Goal: Task Accomplishment & Management: Manage account settings

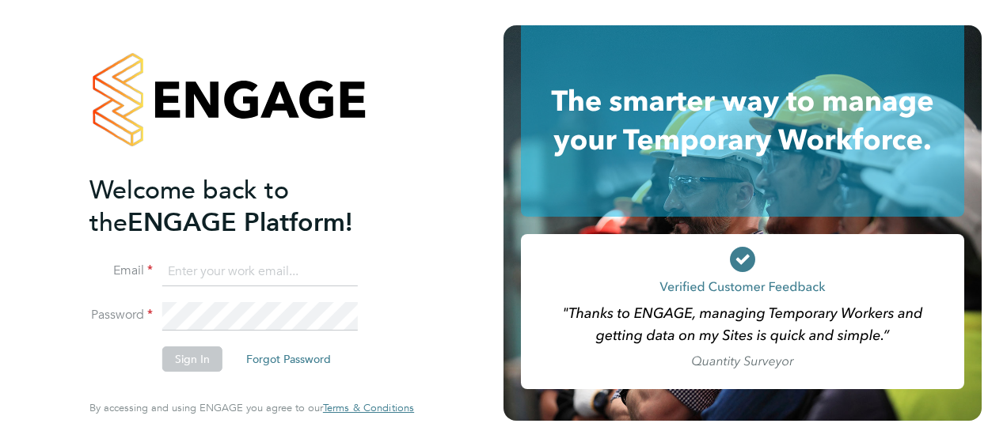
type input "emma.conduct@justice.gov.uk"
click at [362, 322] on li "Password" at bounding box center [243, 324] width 309 height 44
click at [180, 366] on button "Sign In" at bounding box center [192, 359] width 60 height 25
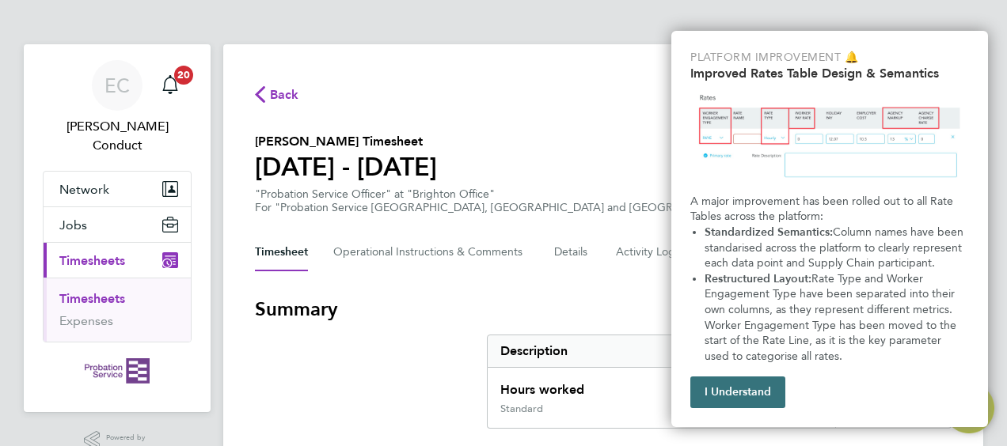
click at [739, 393] on button "I Understand" at bounding box center [737, 393] width 95 height 32
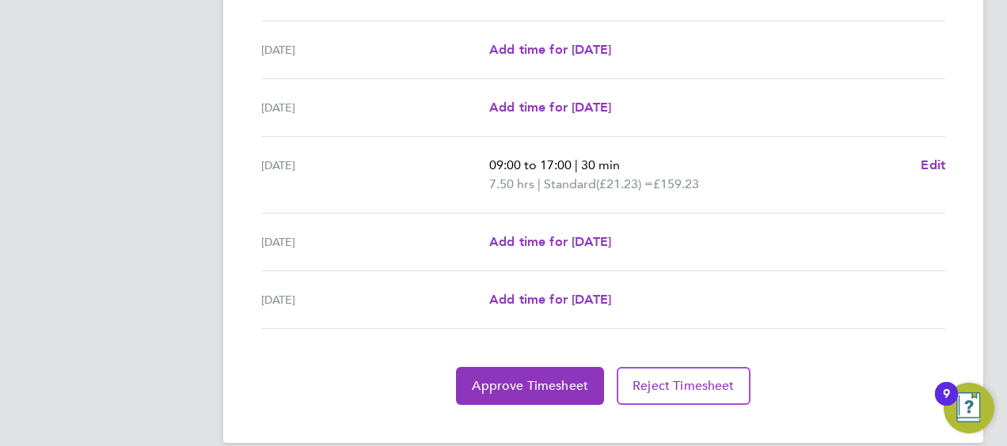
scroll to position [601, 0]
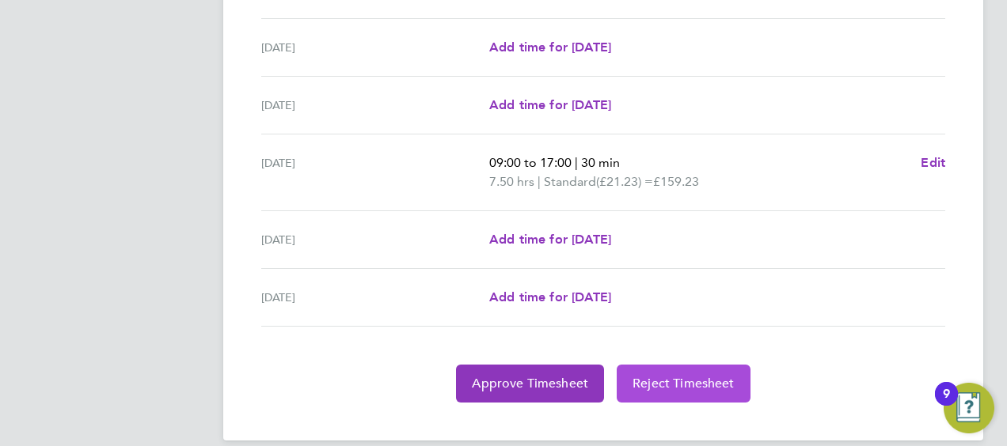
click at [696, 378] on span "Reject Timesheet" at bounding box center [683, 384] width 102 height 16
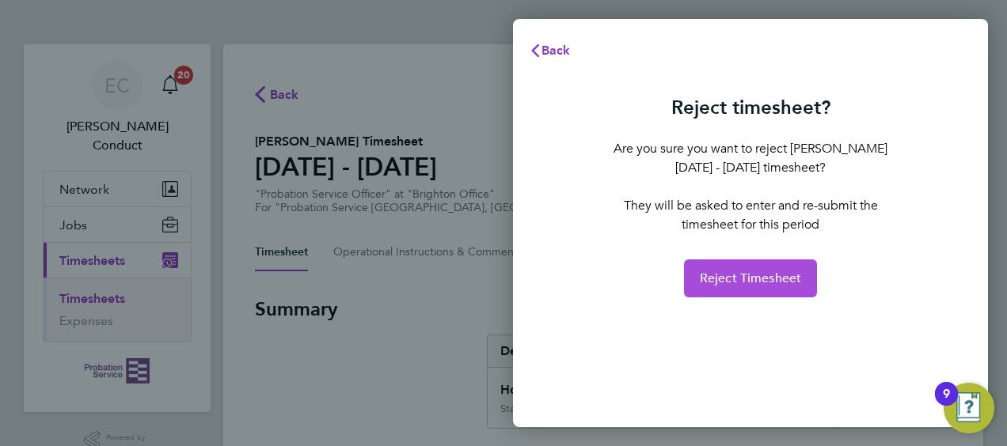
click at [752, 279] on span "Reject Timesheet" at bounding box center [750, 279] width 102 height 16
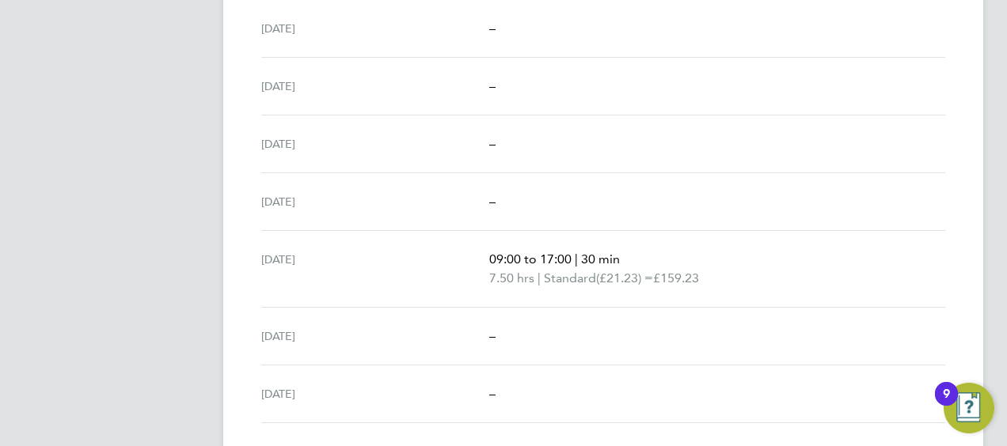
scroll to position [542, 0]
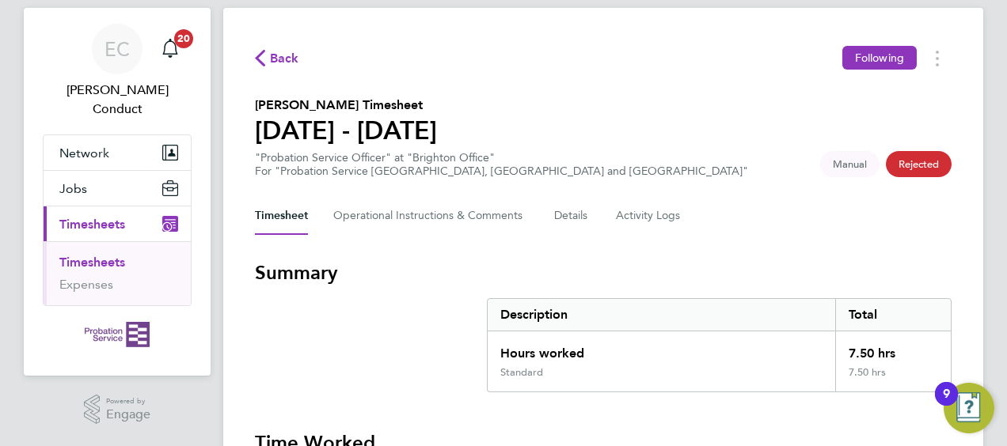
scroll to position [0, 0]
